Goal: Information Seeking & Learning: Learn about a topic

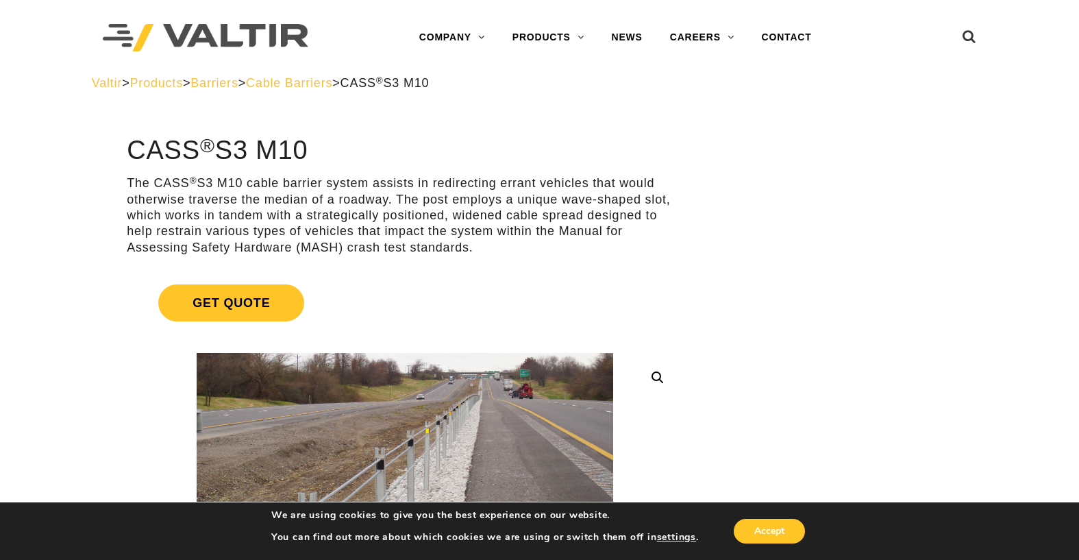
click at [332, 83] on span "Cable Barriers" at bounding box center [289, 83] width 86 height 14
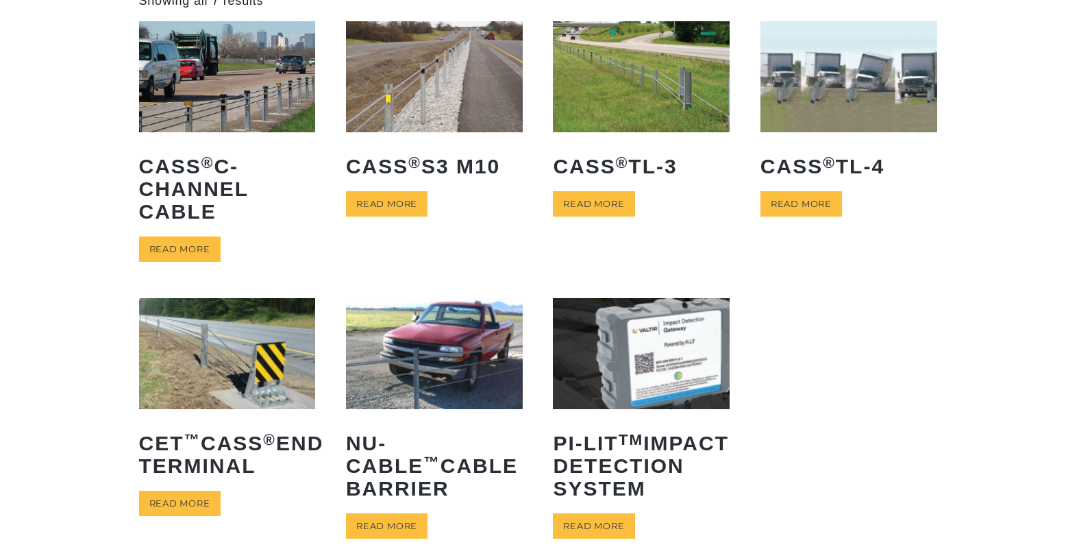
scroll to position [137, 0]
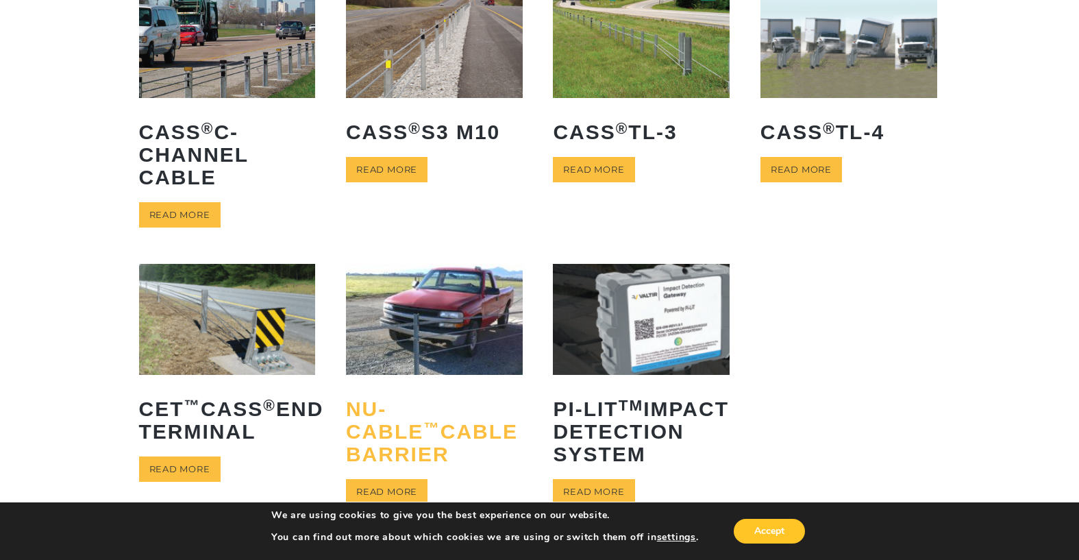
click at [398, 399] on h2 "NU-CABLE ™ Cable Barrier" at bounding box center [434, 431] width 177 height 88
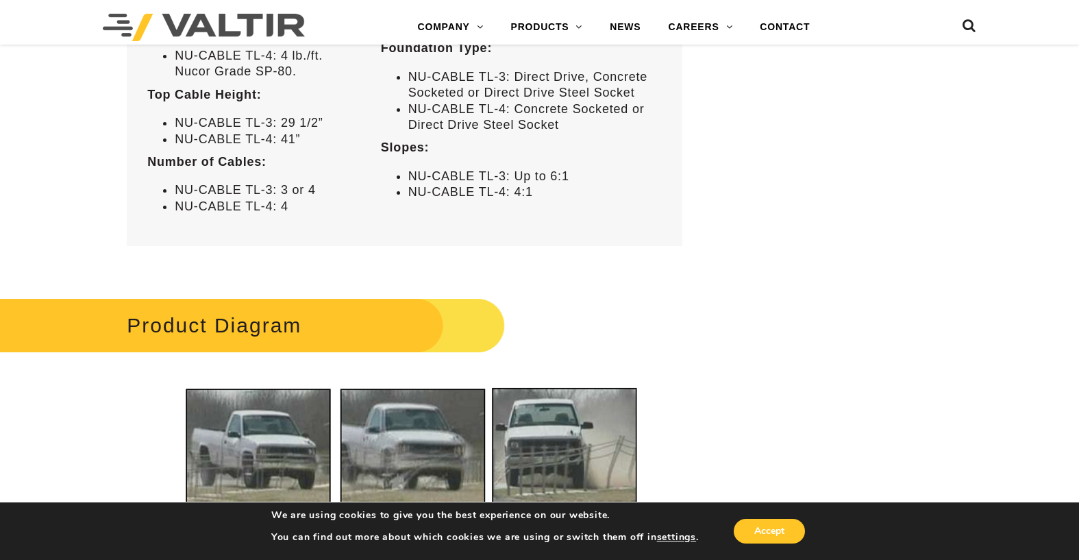
scroll to position [1028, 0]
